Goal: Find specific page/section: Find specific page/section

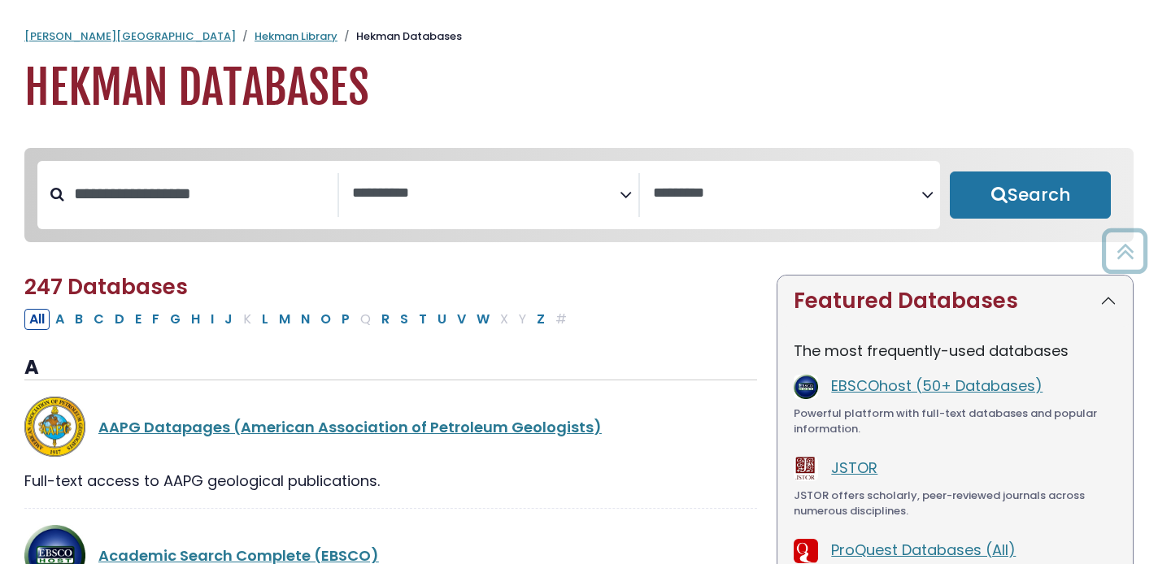
select select "Database Subject Filter"
select select "Database Vendors Filter"
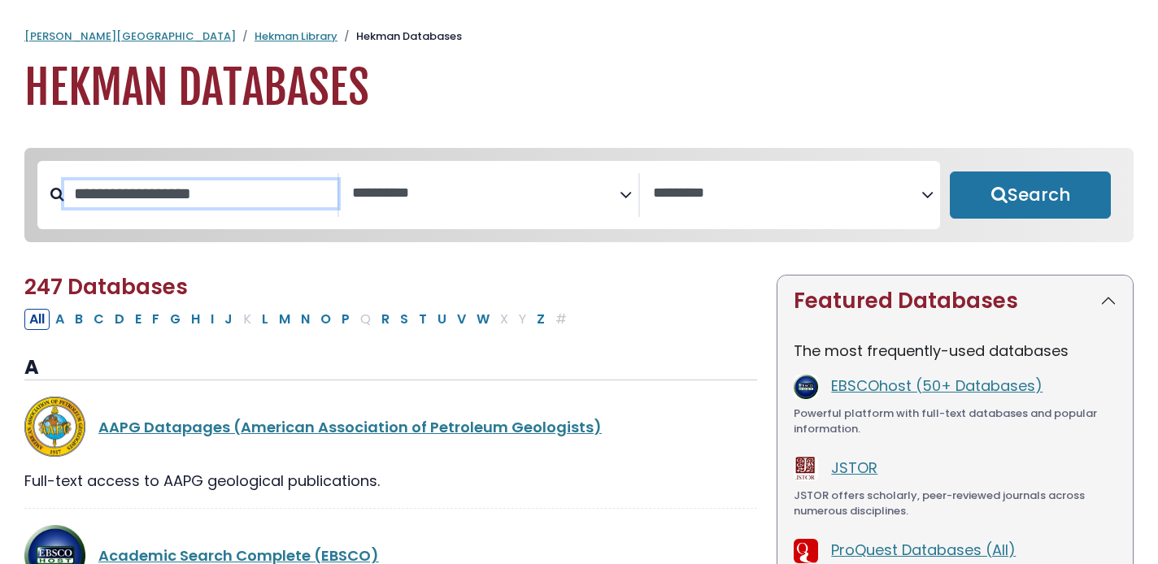
click at [235, 185] on input "Search database by title or keyword" at bounding box center [200, 194] width 273 height 27
type input "****"
click at [950, 172] on button "Search" at bounding box center [1030, 195] width 161 height 47
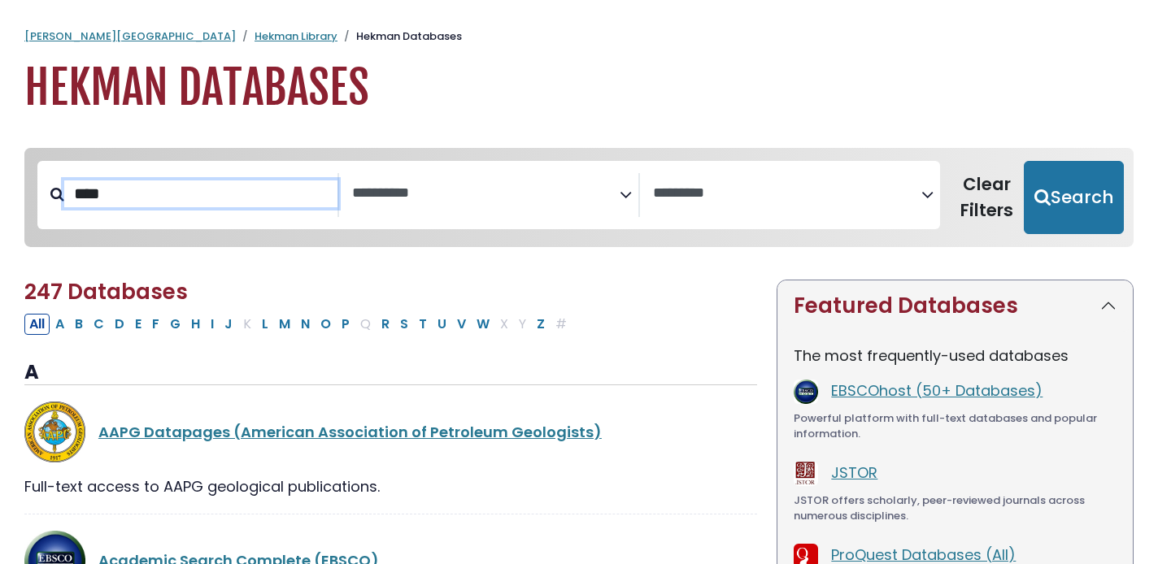
select select "Database Subject Filter"
select select "Database Vendors Filter"
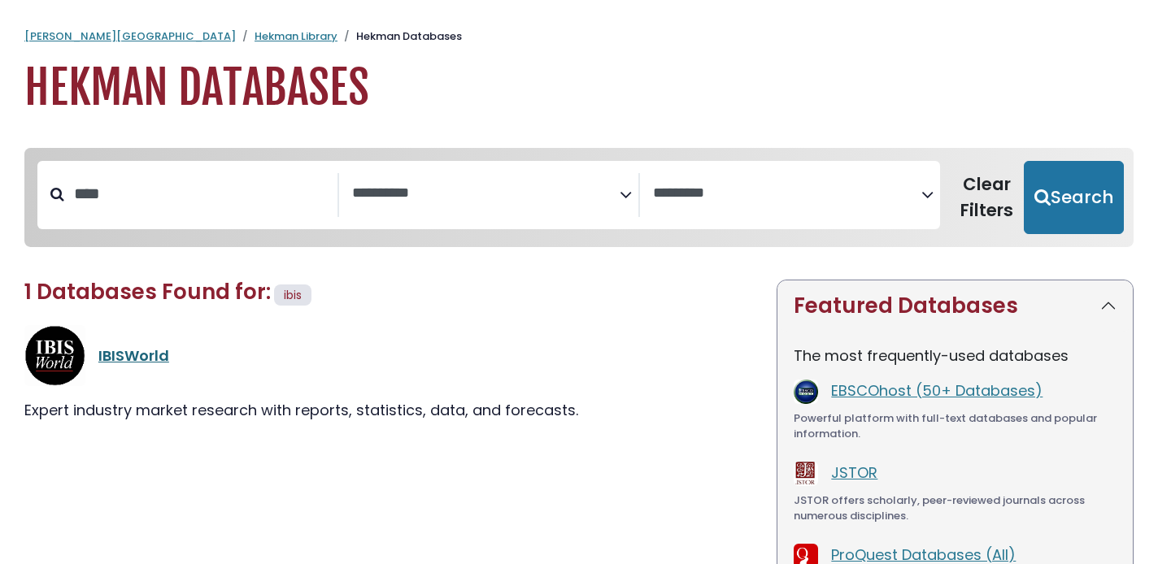
click at [126, 354] on link "IBISWorld" at bounding box center [133, 356] width 71 height 20
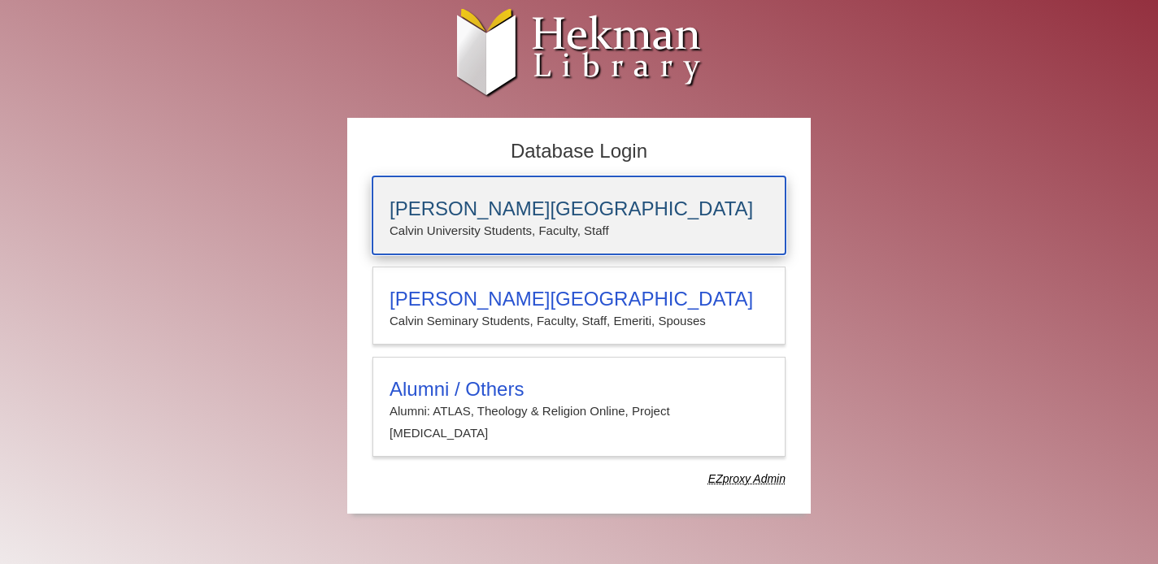
click at [505, 191] on div "[PERSON_NAME][GEOGRAPHIC_DATA] [PERSON_NAME] University Students, Faculty, Staff" at bounding box center [578, 215] width 413 height 78
